Goal: Transaction & Acquisition: Book appointment/travel/reservation

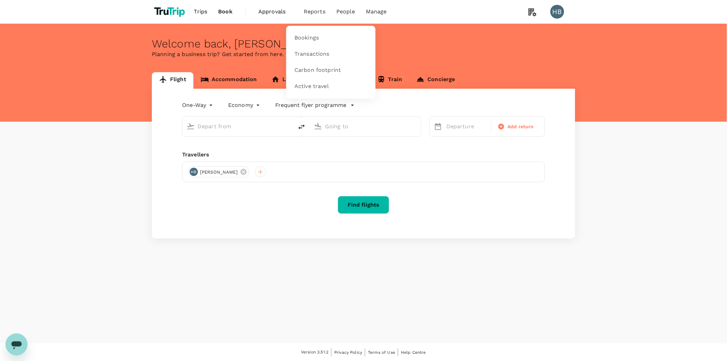
type input "roundtrip"
type input "Kuala Lumpur Intl ([GEOGRAPHIC_DATA])"
type input "Kuching Intl (KCH)"
click at [311, 55] on span "Transactions" at bounding box center [312, 54] width 35 height 8
type input "Kuala Lumpur Intl (KUL)"
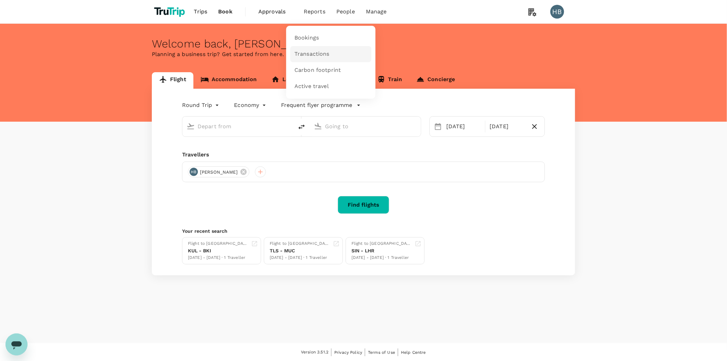
type input "Kuching Intl (KCH)"
